Goal: Navigation & Orientation: Find specific page/section

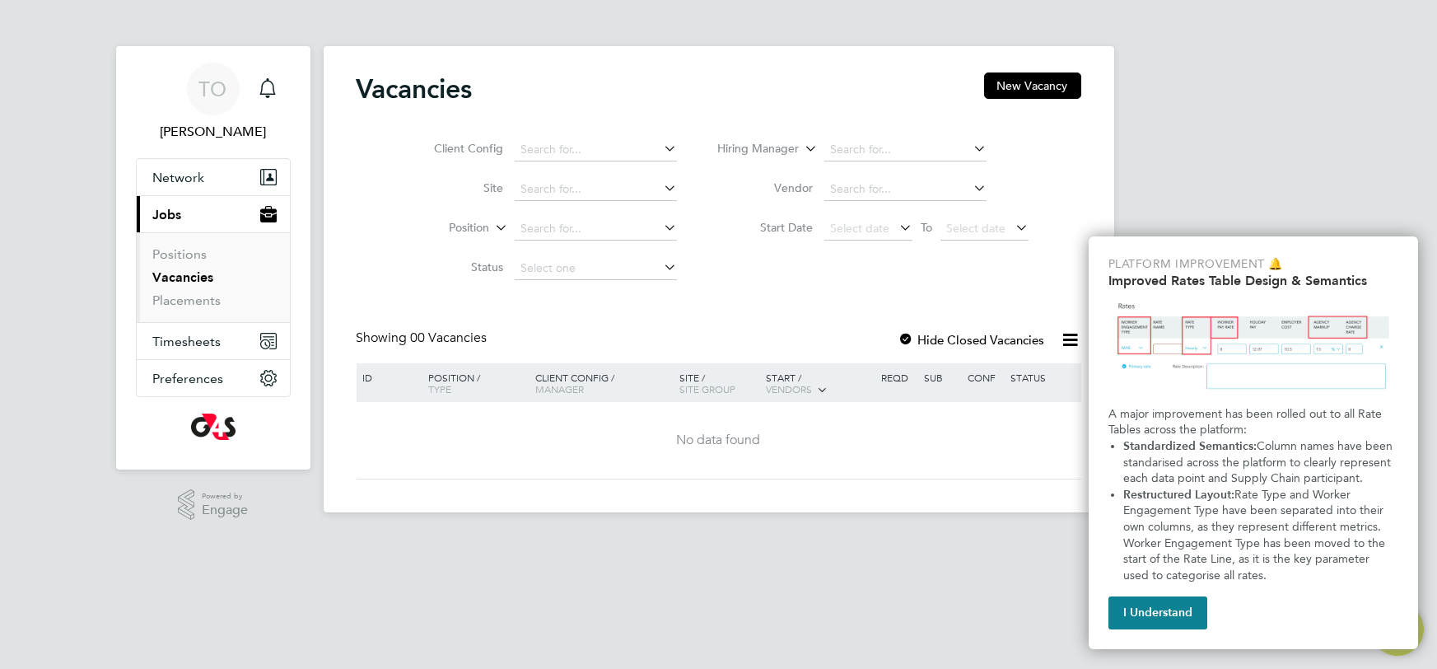
click at [744, 539] on html "TO [PERSON_NAME] Notifications Applications: Network Sites Workers Current page…" at bounding box center [718, 269] width 1437 height 539
click at [1154, 618] on button "I Understand" at bounding box center [1157, 612] width 99 height 33
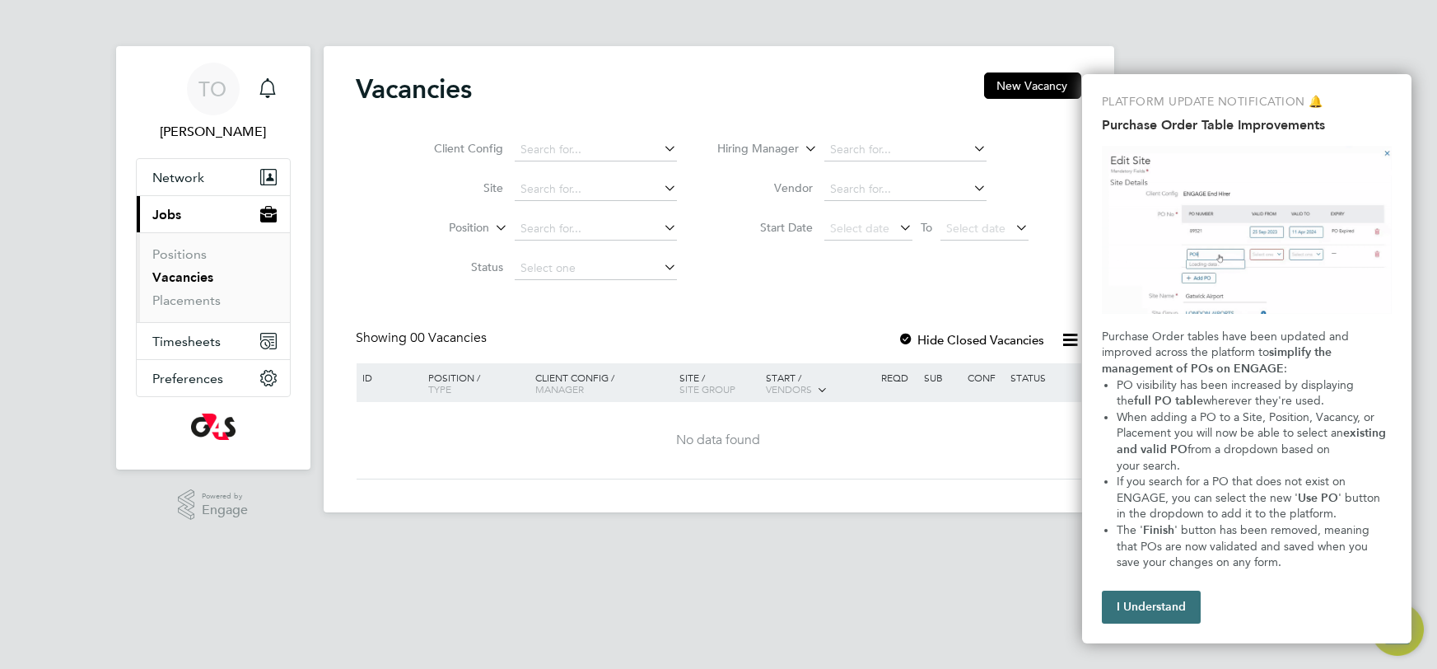
click at [1145, 606] on button "I Understand" at bounding box center [1151, 606] width 99 height 33
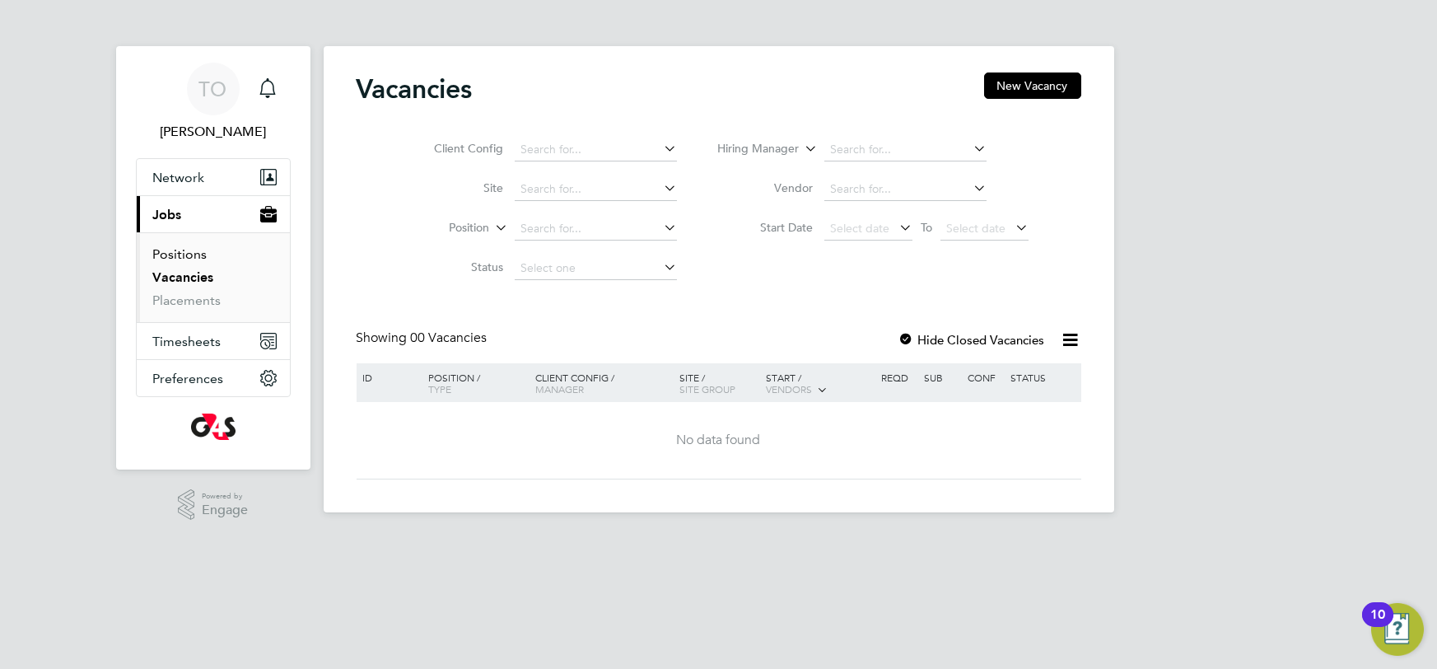
click at [176, 254] on link "Positions" at bounding box center [180, 254] width 54 height 16
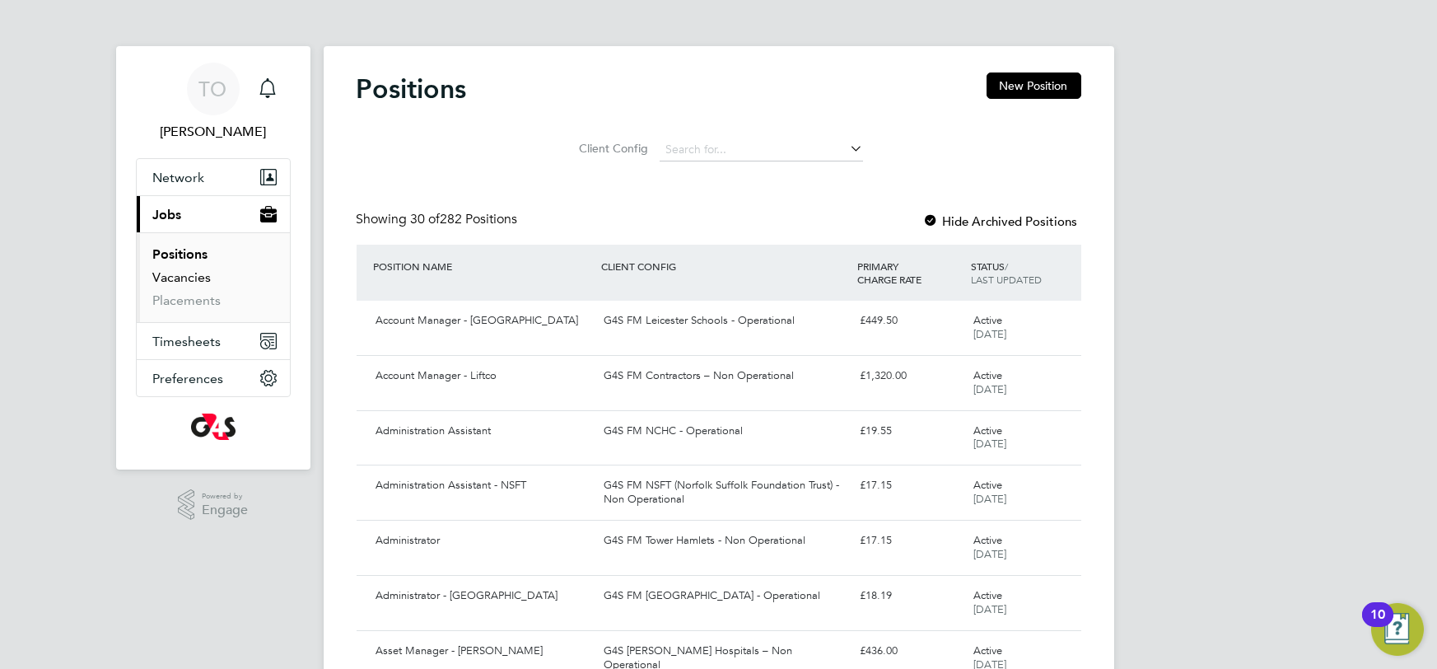
click at [175, 277] on link "Vacancies" at bounding box center [182, 277] width 58 height 16
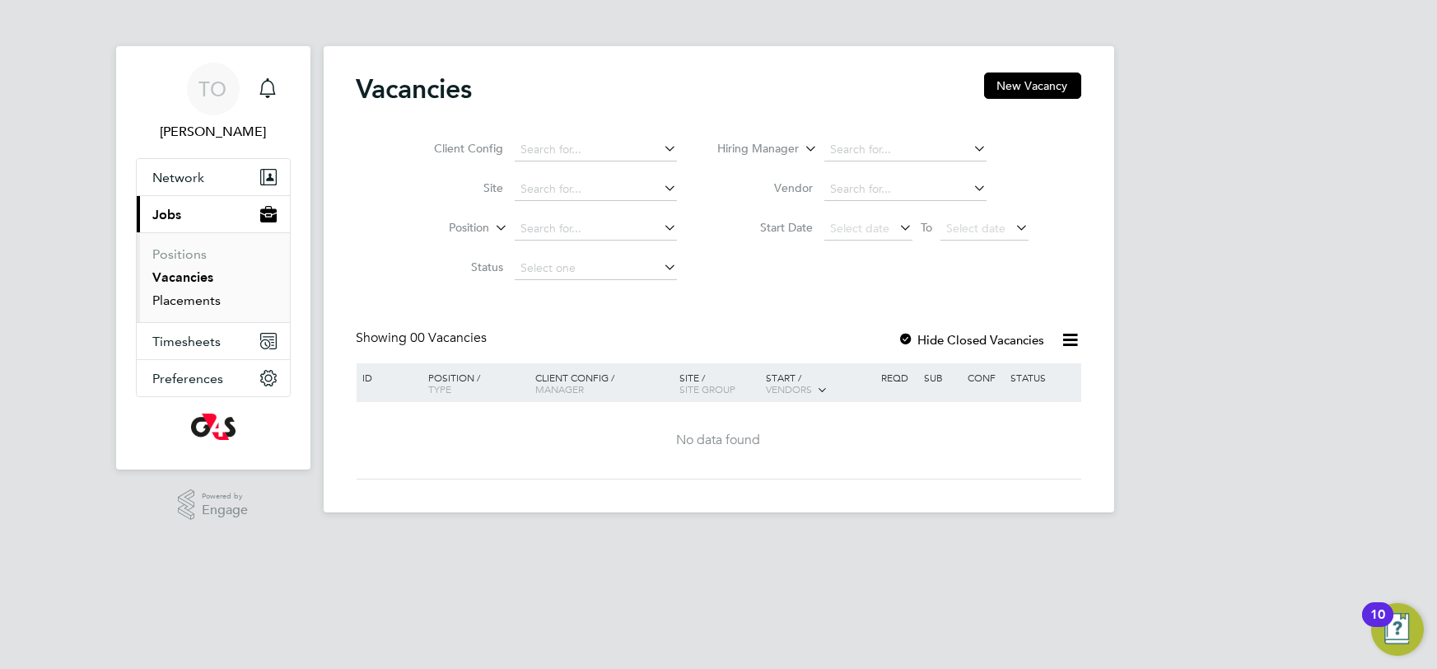
click at [170, 303] on link "Placements" at bounding box center [187, 300] width 68 height 16
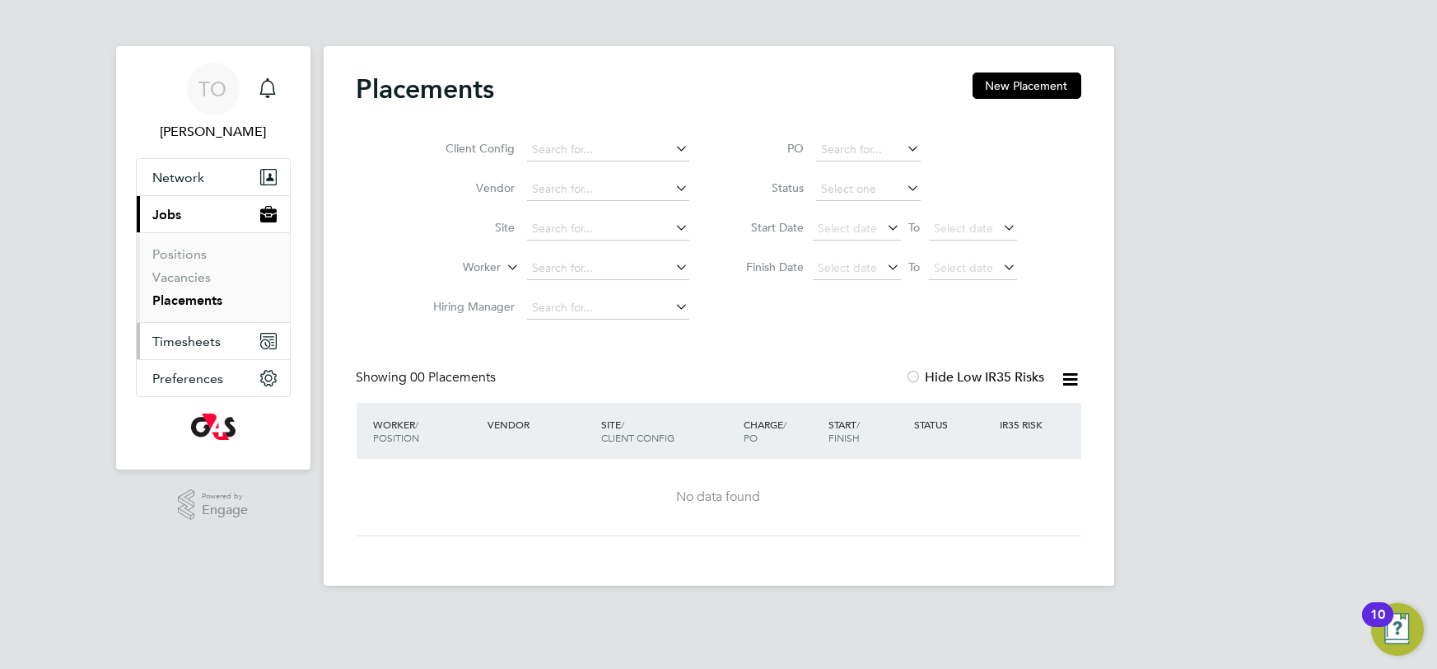
click at [179, 341] on span "Timesheets" at bounding box center [187, 341] width 68 height 16
